Goal: Task Accomplishment & Management: Manage account settings

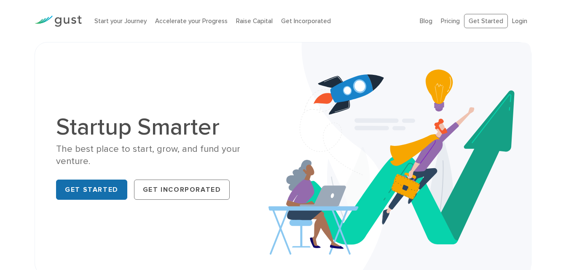
click at [86, 187] on link "Get Started" at bounding box center [91, 190] width 71 height 20
drag, startPoint x: 510, startPoint y: 21, endPoint x: 515, endPoint y: 21, distance: 5.5
click at [515, 21] on ul "Blog FAQ Pricing Get Started Login Login" at bounding box center [476, 21] width 112 height 15
click at [515, 21] on link "Login" at bounding box center [519, 21] width 15 height 8
